Goal: Task Accomplishment & Management: Complete application form

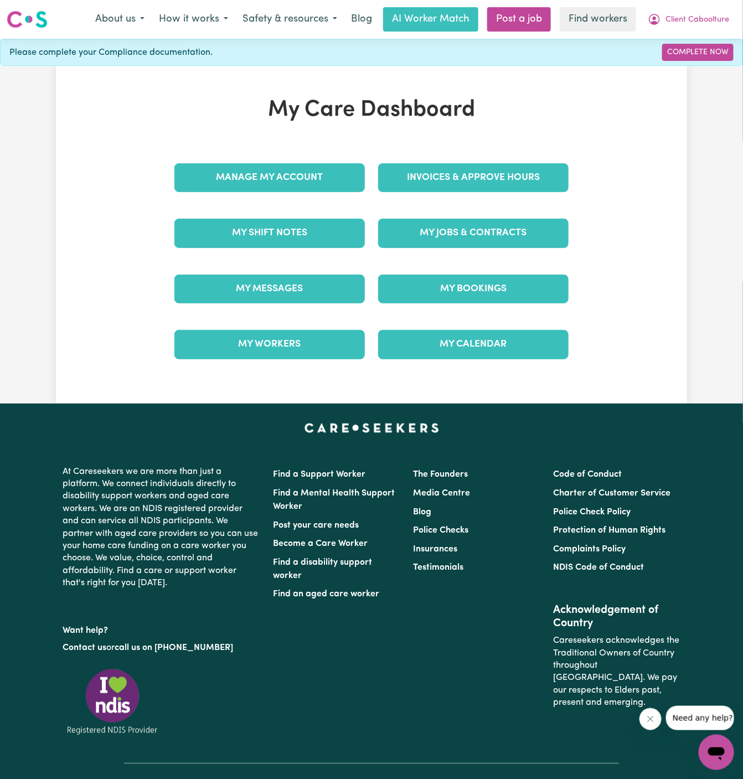
click at [480, 251] on div "My Jobs & Contracts" at bounding box center [474, 233] width 204 height 55
click at [502, 238] on link "My Jobs & Contracts" at bounding box center [473, 233] width 191 height 29
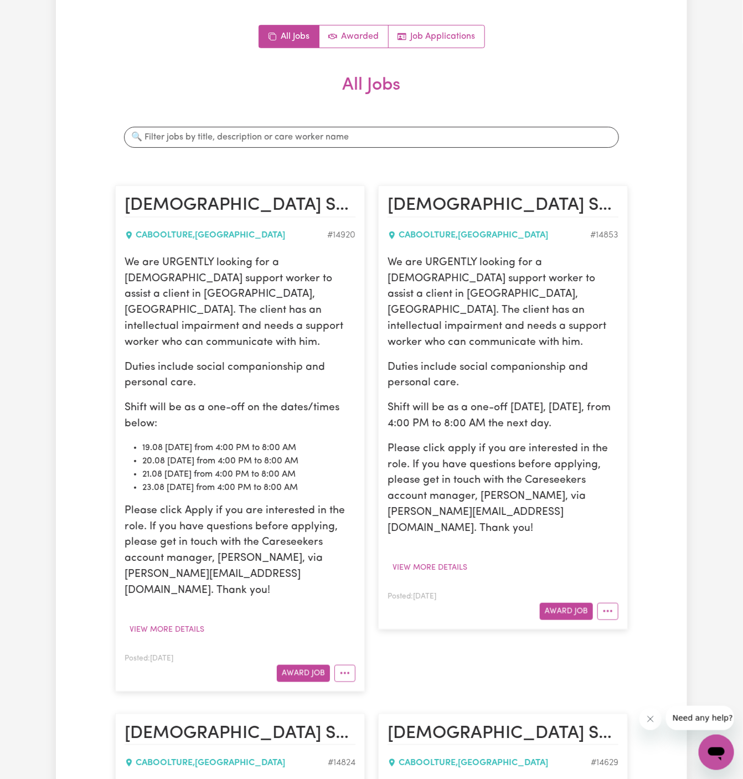
scroll to position [115, 0]
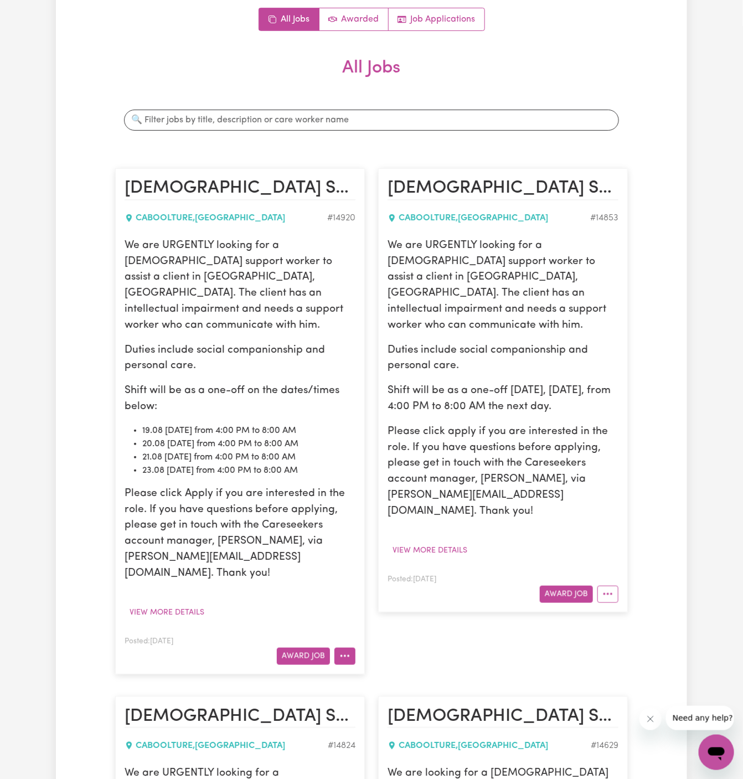
click at [352, 648] on button "More options" at bounding box center [345, 656] width 21 height 17
click at [212, 584] on div "We are URGENTLY looking for a [DEMOGRAPHIC_DATA] support worker to assist a cli…" at bounding box center [240, 429] width 231 height 383
click at [182, 604] on button "View more details" at bounding box center [167, 612] width 85 height 17
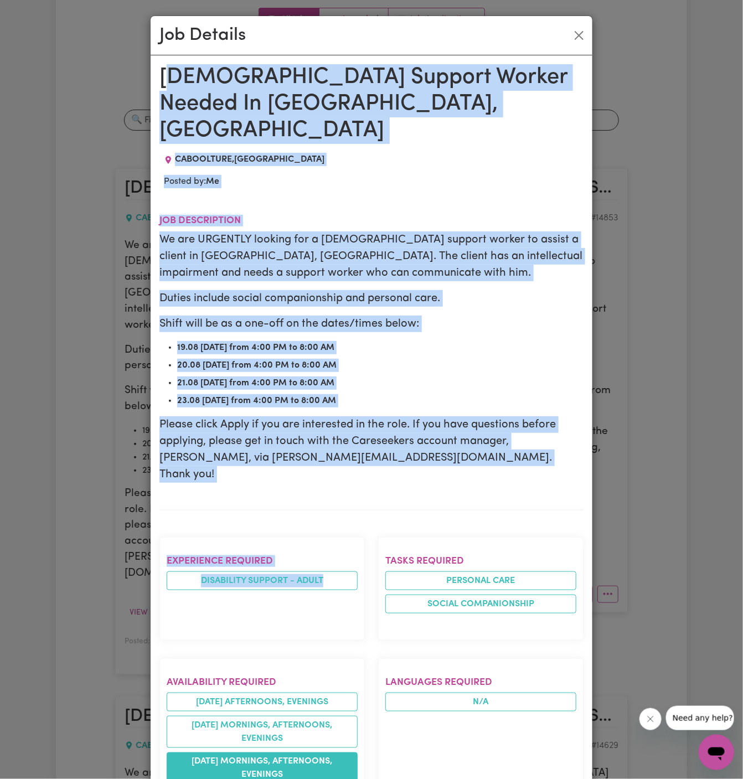
drag, startPoint x: 165, startPoint y: 75, endPoint x: 334, endPoint y: 735, distance: 681.1
click at [334, 735] on div "[DEMOGRAPHIC_DATA] Support Worker Needed In [GEOGRAPHIC_DATA], QLD CABOOLTURE ,…" at bounding box center [372, 716] width 424 height 1305
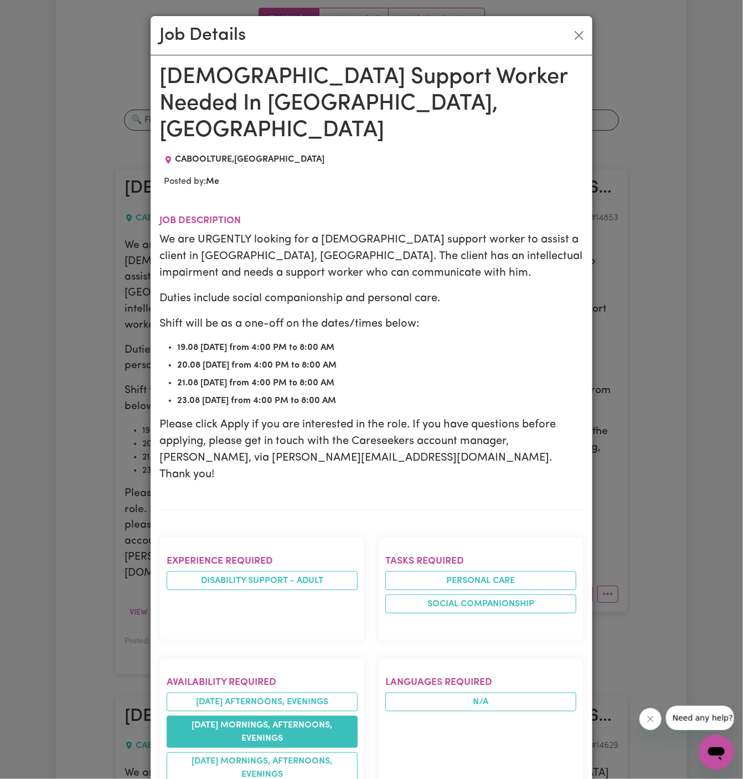
click at [308, 716] on li "[DATE] mornings, afternoons, evenings" at bounding box center [262, 732] width 191 height 32
click at [161, 77] on h1 "[DEMOGRAPHIC_DATA] Support Worker Needed In [GEOGRAPHIC_DATA], [GEOGRAPHIC_DATA]" at bounding box center [372, 104] width 424 height 80
click at [161, 73] on h1 "[DEMOGRAPHIC_DATA] Support Worker Needed In [GEOGRAPHIC_DATA], [GEOGRAPHIC_DATA]" at bounding box center [372, 104] width 424 height 80
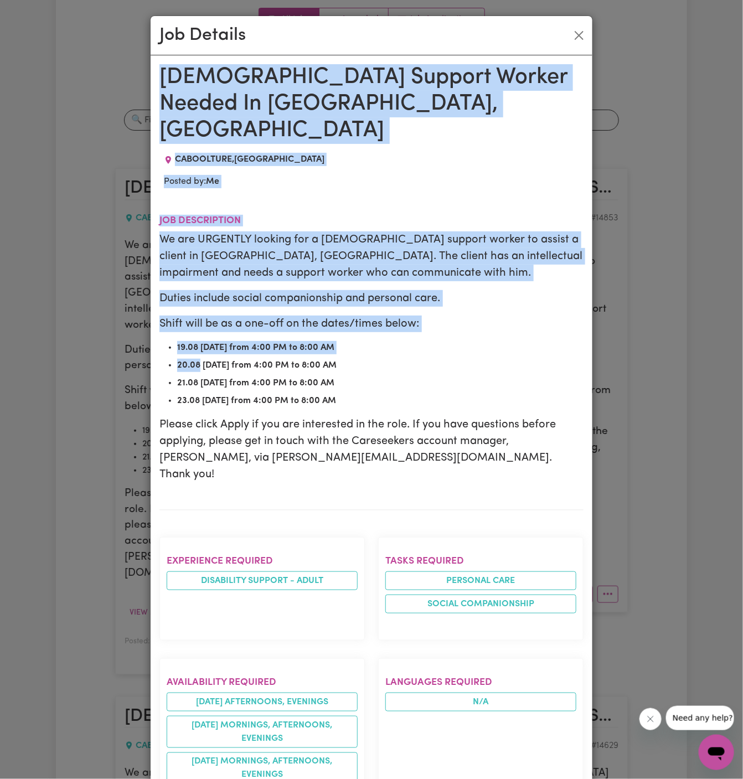
drag, startPoint x: 163, startPoint y: 73, endPoint x: 225, endPoint y: 575, distance: 505.8
click at [225, 575] on div "[DEMOGRAPHIC_DATA] Support Worker Needed In [GEOGRAPHIC_DATA], QLD CABOOLTURE ,…" at bounding box center [372, 716] width 424 height 1305
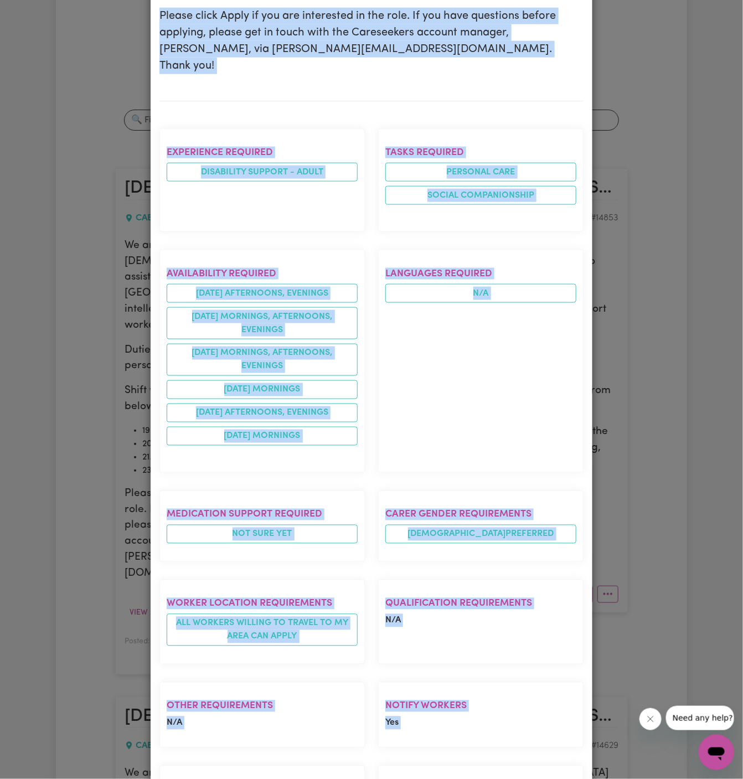
scroll to position [565, 0]
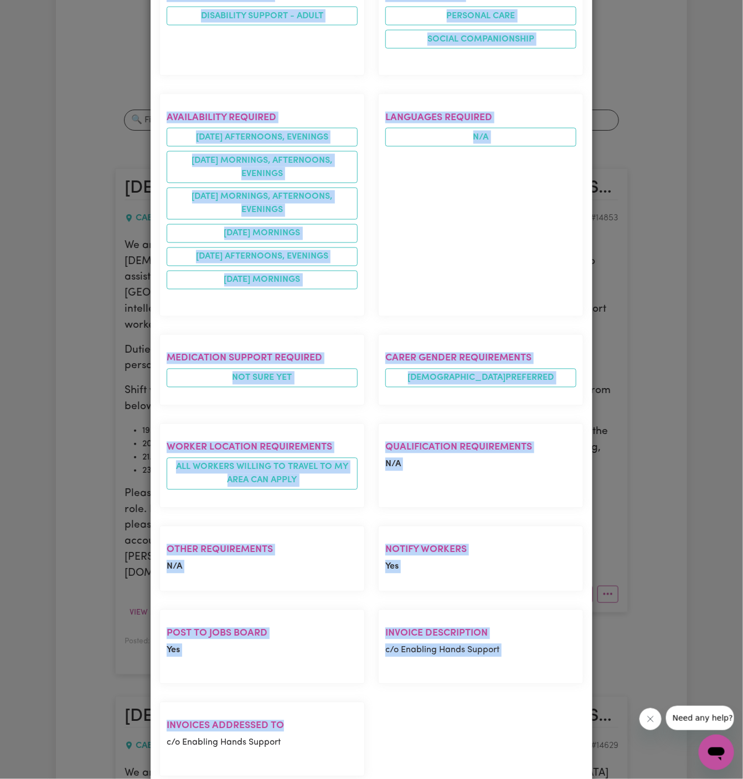
copy div "[DEMOGRAPHIC_DATA] Support Worker Needed In [GEOGRAPHIC_DATA], QLD CABOOLTURE ,…"
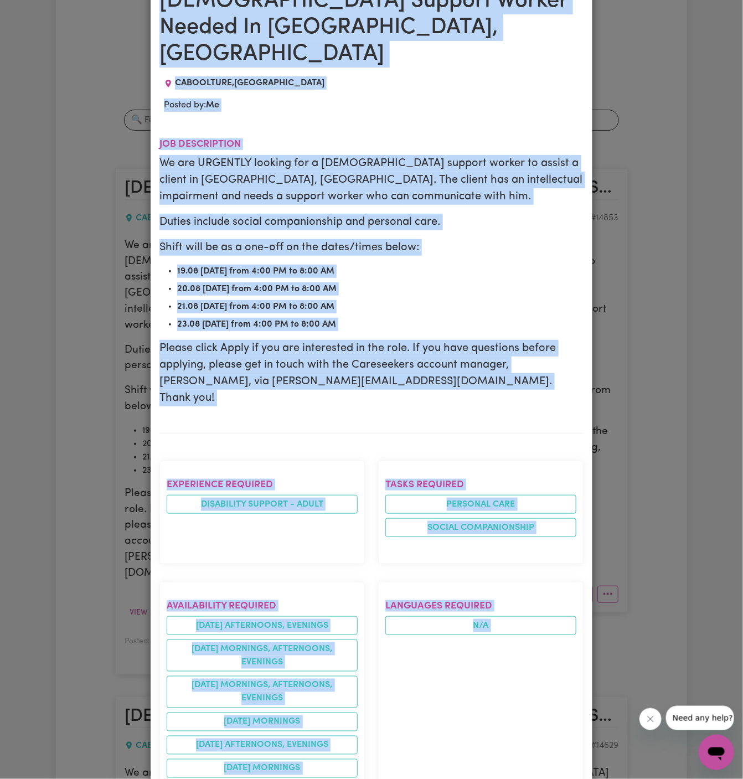
scroll to position [0, 0]
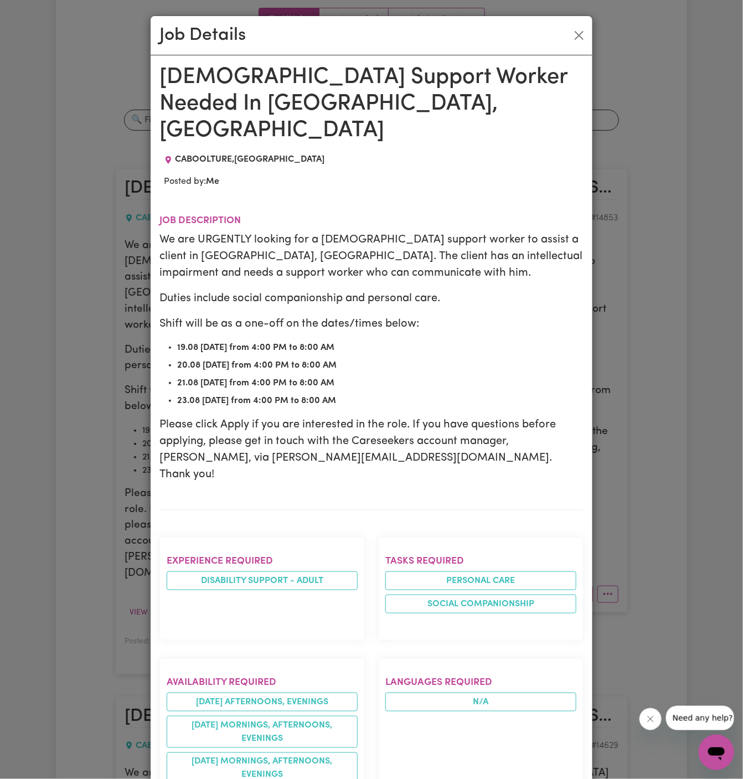
click at [578, 45] on div "Job Details" at bounding box center [372, 35] width 442 height 39
click at [578, 31] on button "Close" at bounding box center [580, 36] width 18 height 18
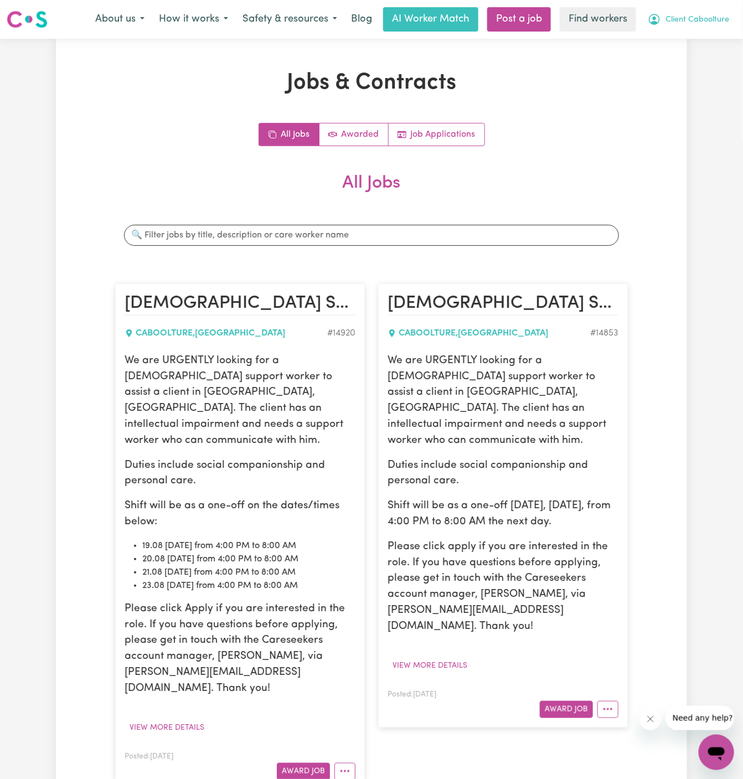
click at [702, 20] on span "Client Caboolture" at bounding box center [698, 20] width 64 height 12
click at [695, 37] on link "My Dashboard" at bounding box center [693, 43] width 88 height 21
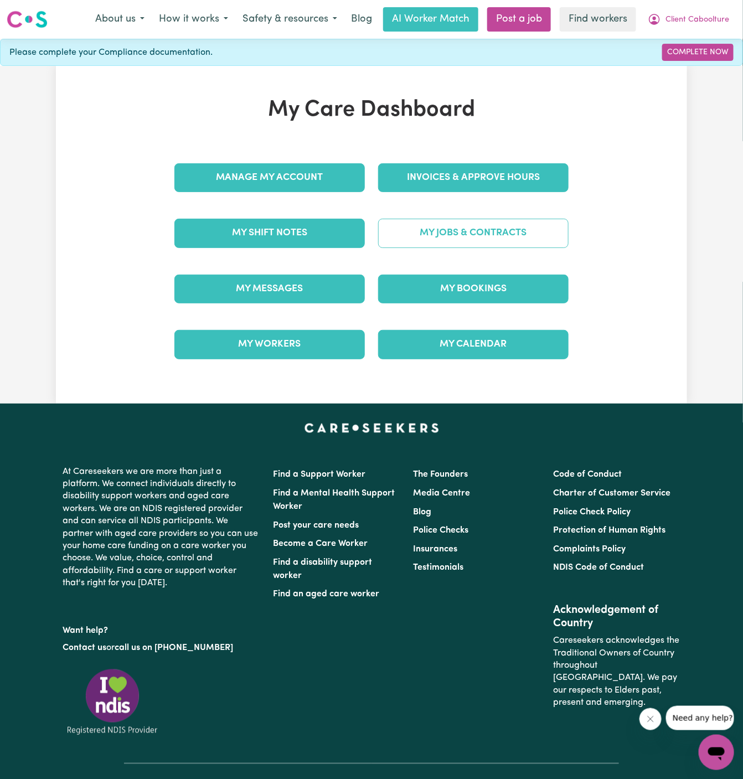
click at [495, 229] on link "My Jobs & Contracts" at bounding box center [473, 233] width 191 height 29
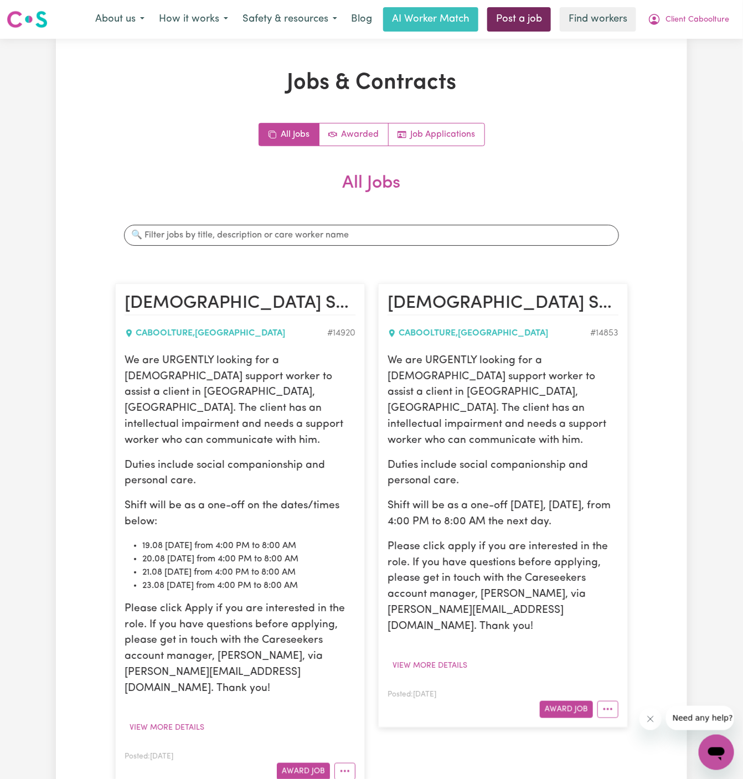
click at [514, 18] on link "Post a job" at bounding box center [520, 19] width 64 height 24
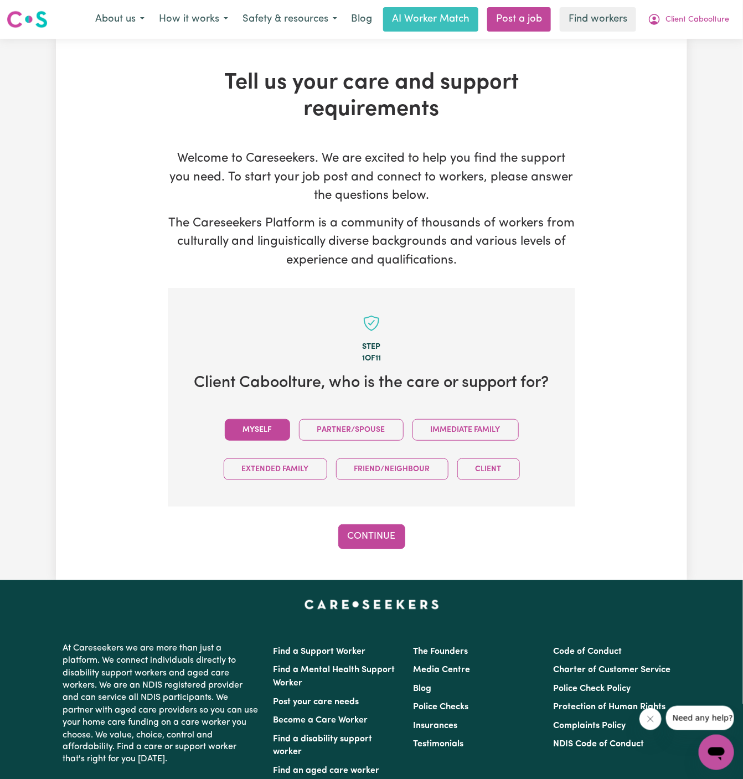
click at [266, 428] on button "Myself" at bounding box center [257, 430] width 65 height 22
click at [355, 535] on button "Continue" at bounding box center [371, 537] width 67 height 24
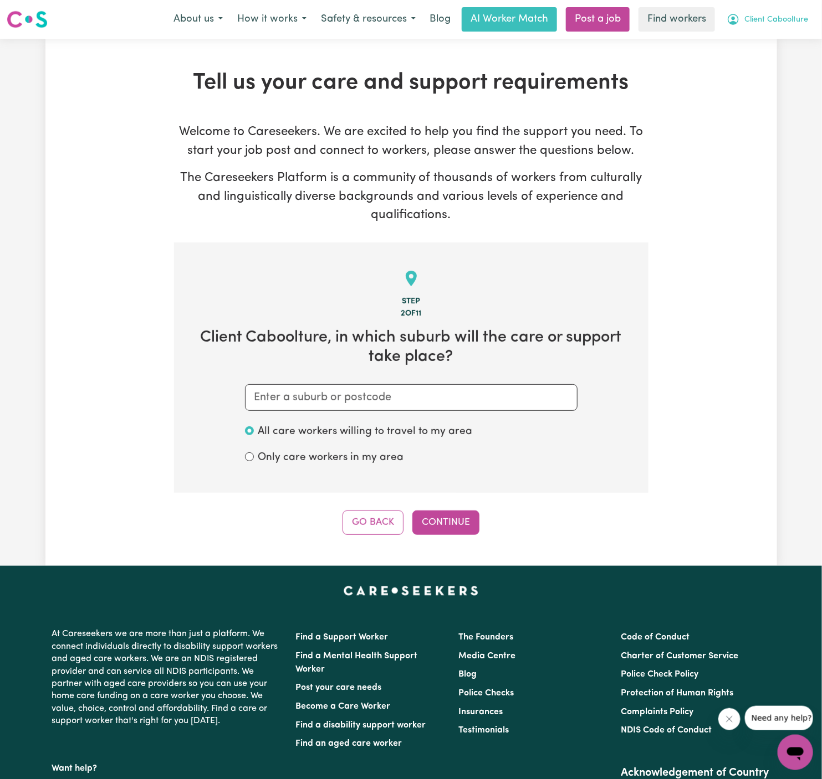
click at [743, 20] on span "Client Caboolture" at bounding box center [776, 20] width 64 height 12
click at [743, 63] on link "Logout" at bounding box center [771, 63] width 88 height 21
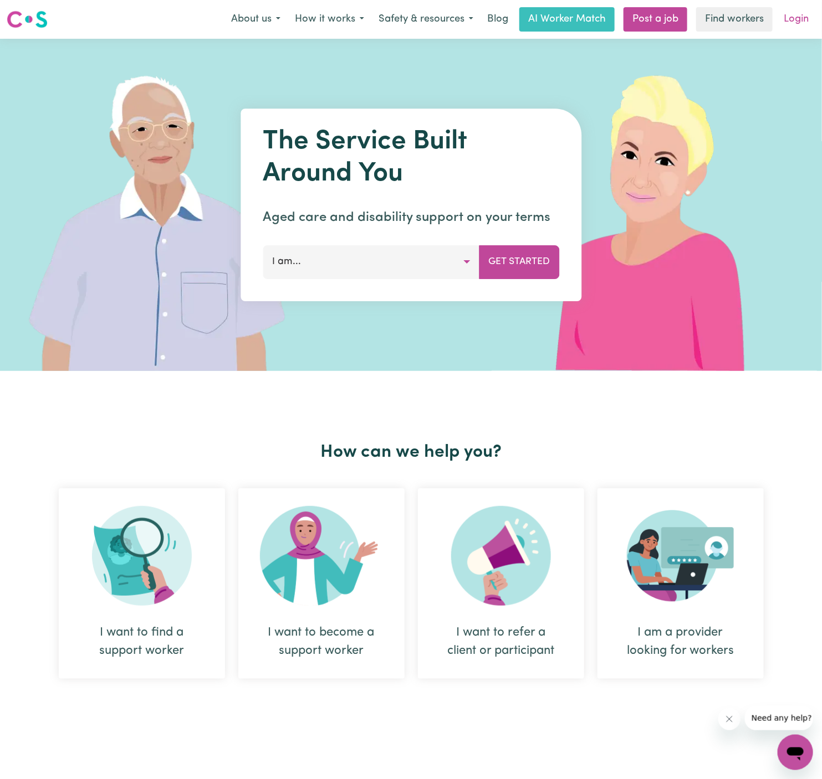
click at [743, 22] on link "Login" at bounding box center [796, 19] width 38 height 24
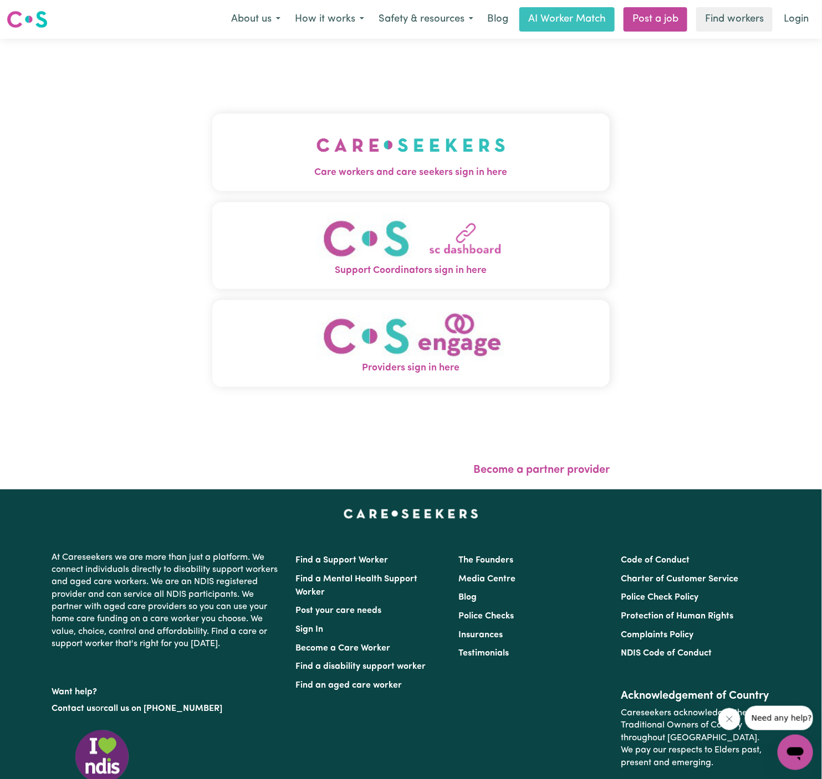
click at [434, 161] on img "Care workers and care seekers sign in here" at bounding box center [410, 145] width 189 height 41
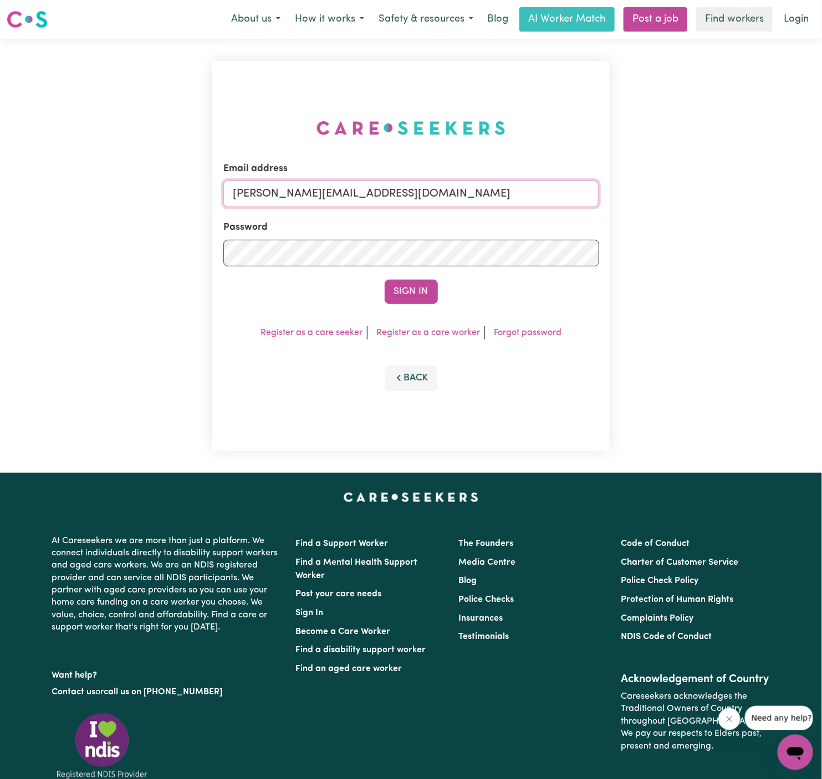
click at [471, 184] on input "[PERSON_NAME][EMAIL_ADDRESS][DOMAIN_NAME]" at bounding box center [411, 194] width 376 height 27
click at [466, 198] on input "[PERSON_NAME][EMAIL_ADDRESS][DOMAIN_NAME]" at bounding box center [411, 194] width 376 height 27
drag, startPoint x: 291, startPoint y: 194, endPoint x: 729, endPoint y: 191, distance: 437.7
click at [729, 191] on div "Email address [EMAIL_ADDRESS][DOMAIN_NAME] Password Sign In Register as a care …" at bounding box center [411, 256] width 822 height 434
type input "[EMAIL_ADDRESS][DOMAIN_NAME]"
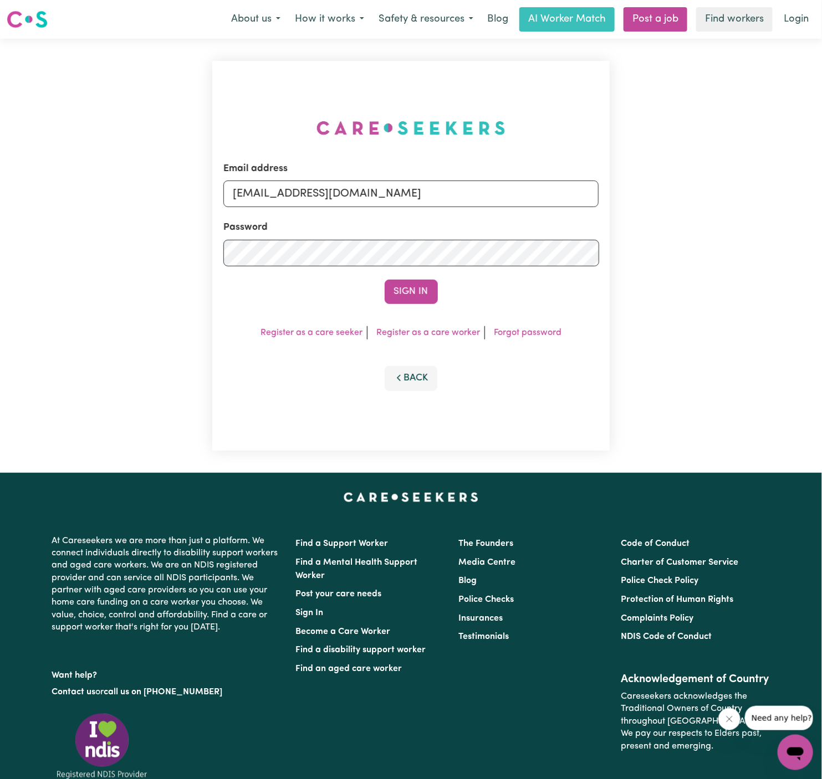
click at [417, 278] on form "Email address [EMAIL_ADDRESS][DOMAIN_NAME] Password Sign In" at bounding box center [411, 233] width 376 height 142
click at [417, 291] on button "Sign In" at bounding box center [410, 292] width 53 height 24
